Goal: Communication & Community: Answer question/provide support

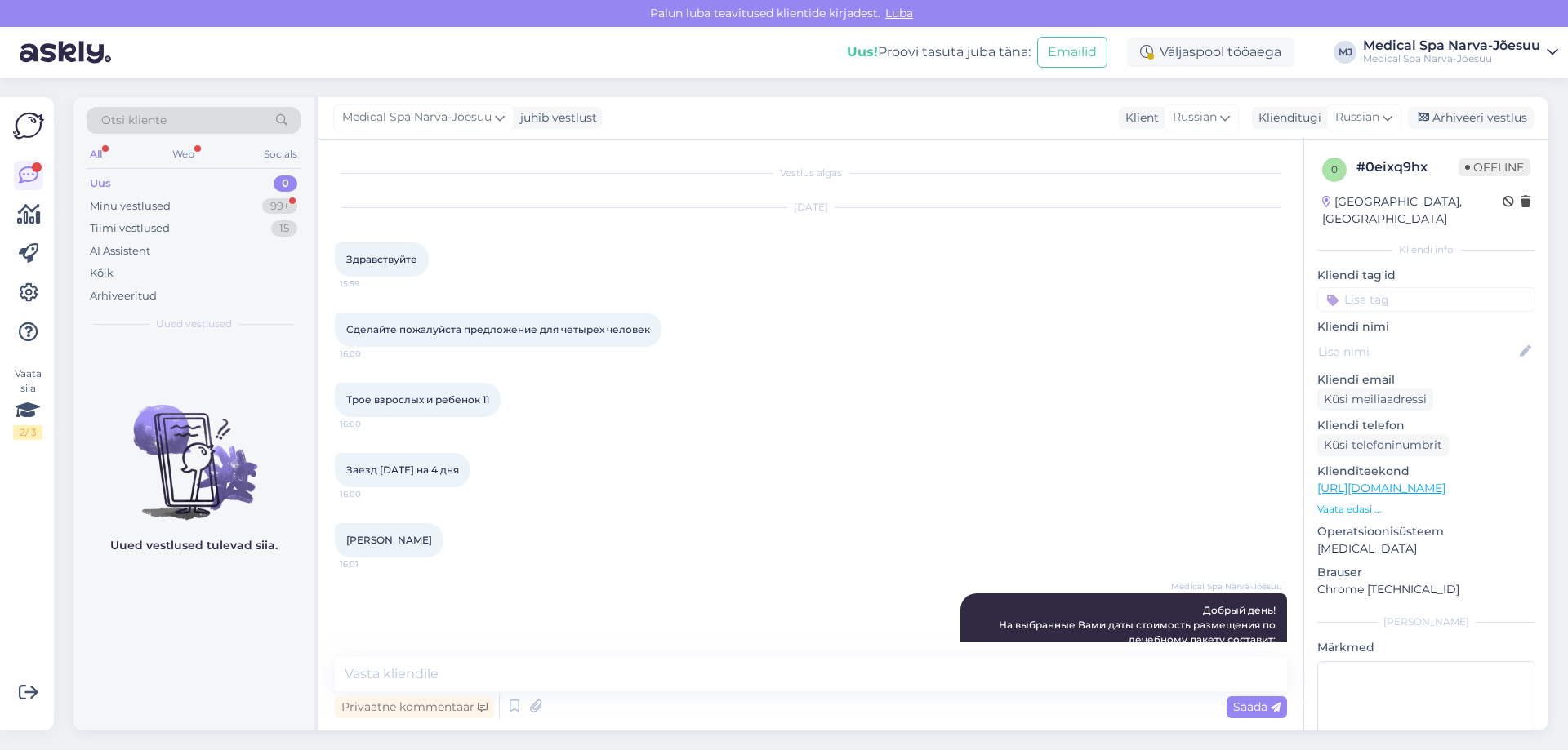
scroll to position [206, 0]
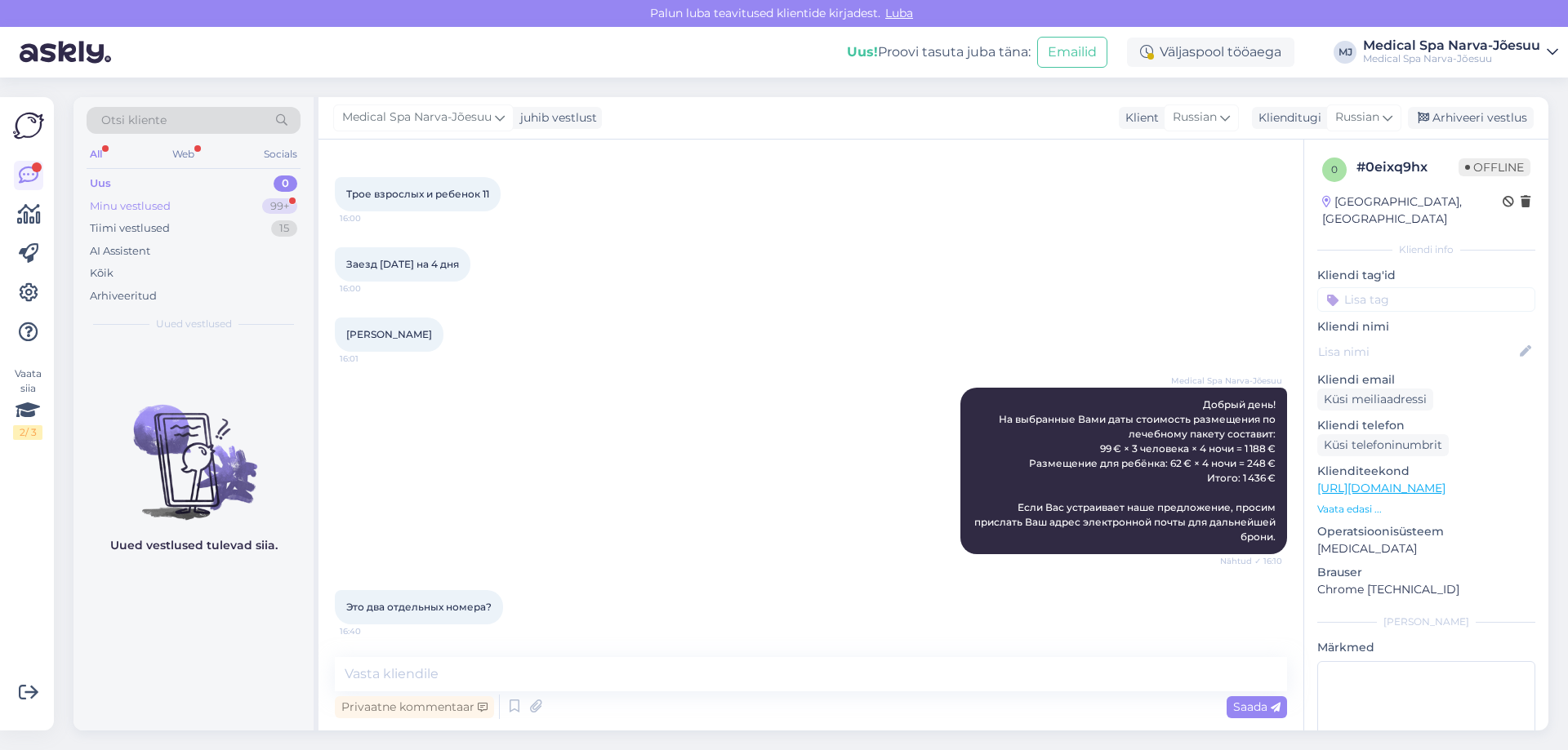
click at [232, 211] on div "Minu vestlused 99+" at bounding box center [193, 206] width 214 height 23
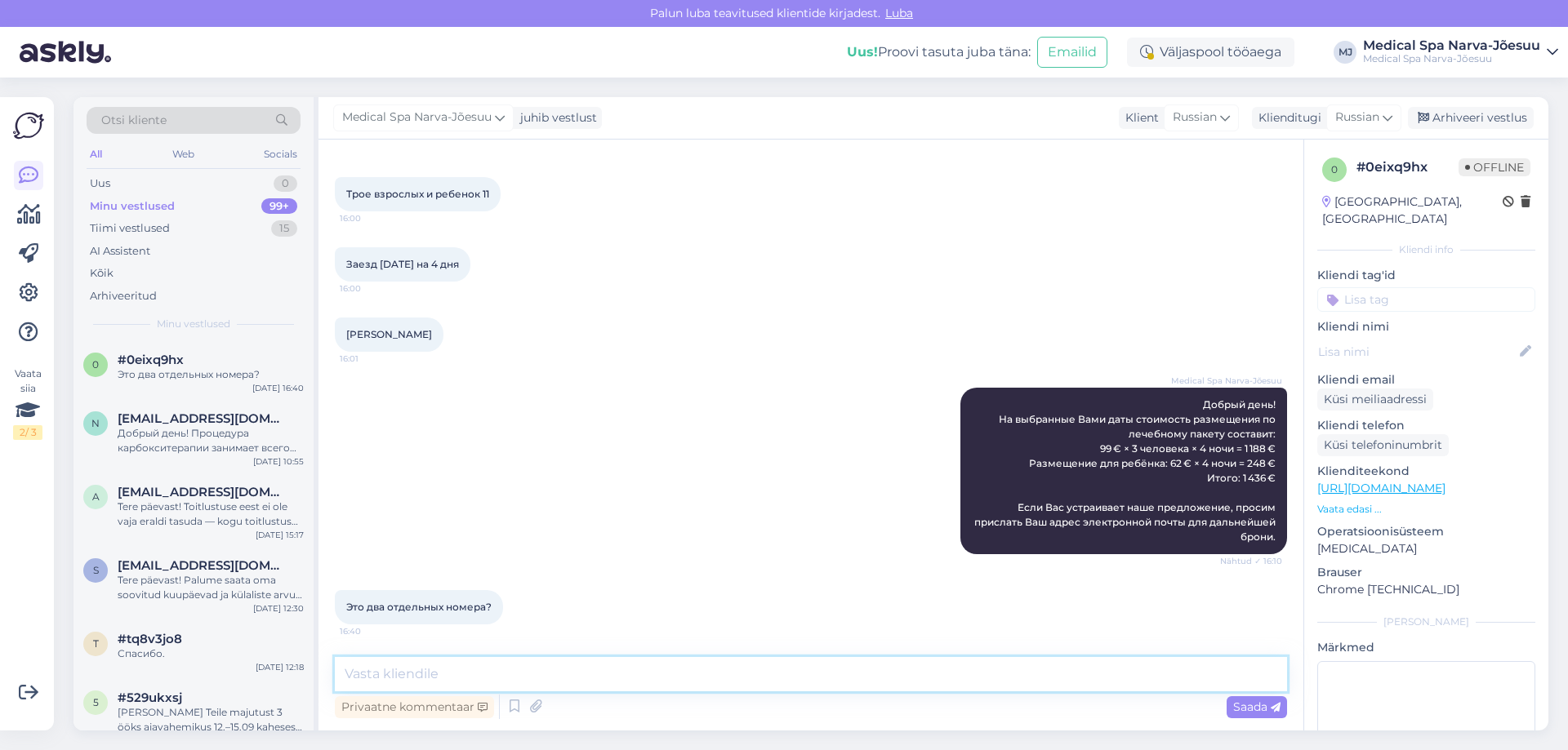
click at [485, 680] on textarea at bounding box center [811, 674] width 953 height 34
type textarea "Да, расчет сделан на два двухместных номера."
